Goal: Task Accomplishment & Management: Manage account settings

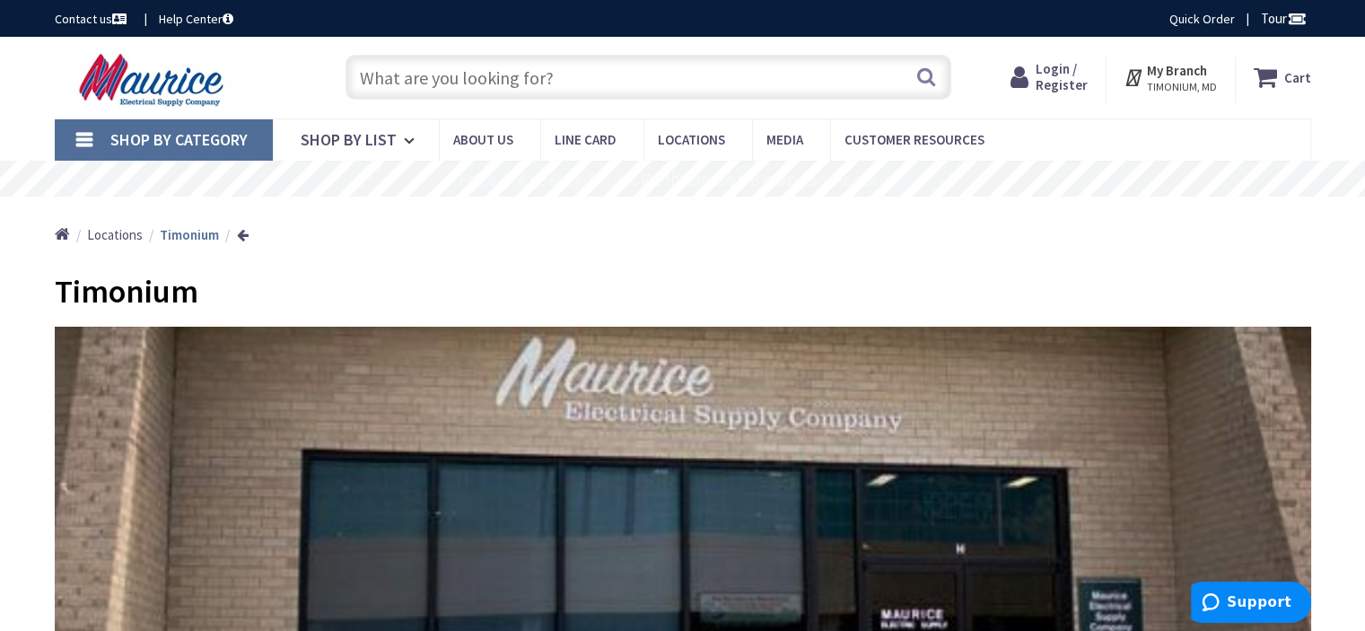
click at [1050, 75] on span "Login / Register" at bounding box center [1062, 76] width 52 height 33
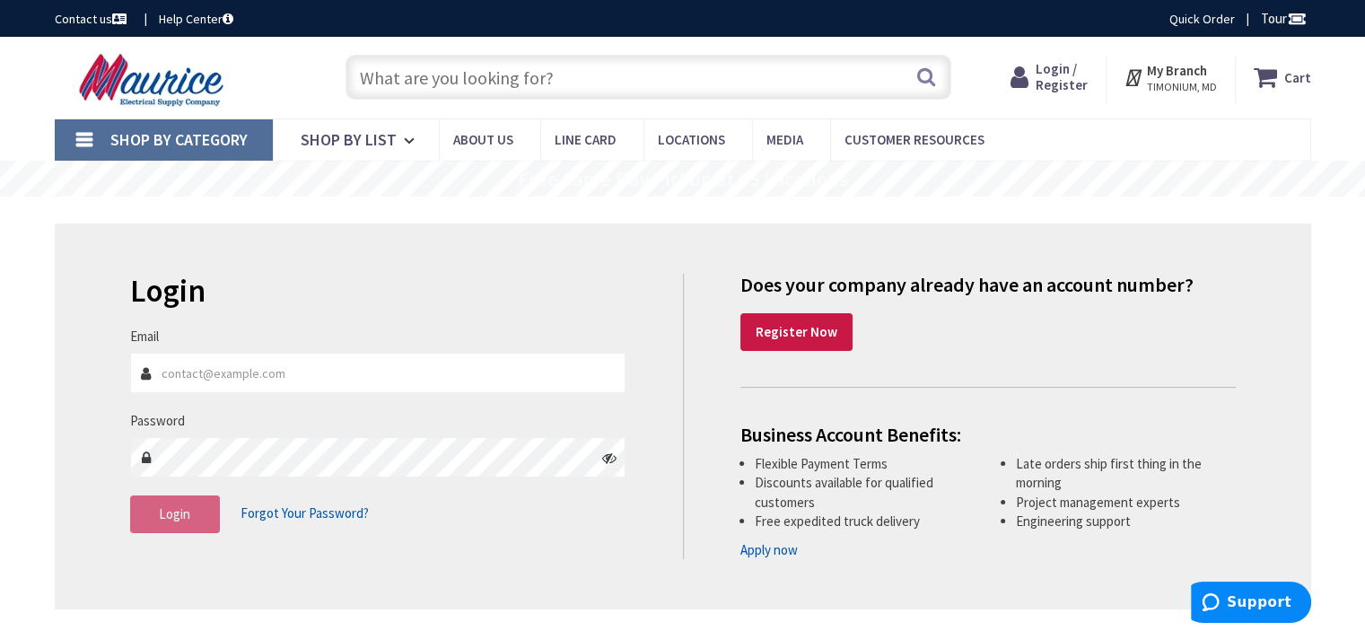
click at [396, 373] on input "Email" at bounding box center [378, 373] width 496 height 40
type input "[PERSON_NAME][EMAIL_ADDRESS][DOMAIN_NAME]"
